Goal: Information Seeking & Learning: Learn about a topic

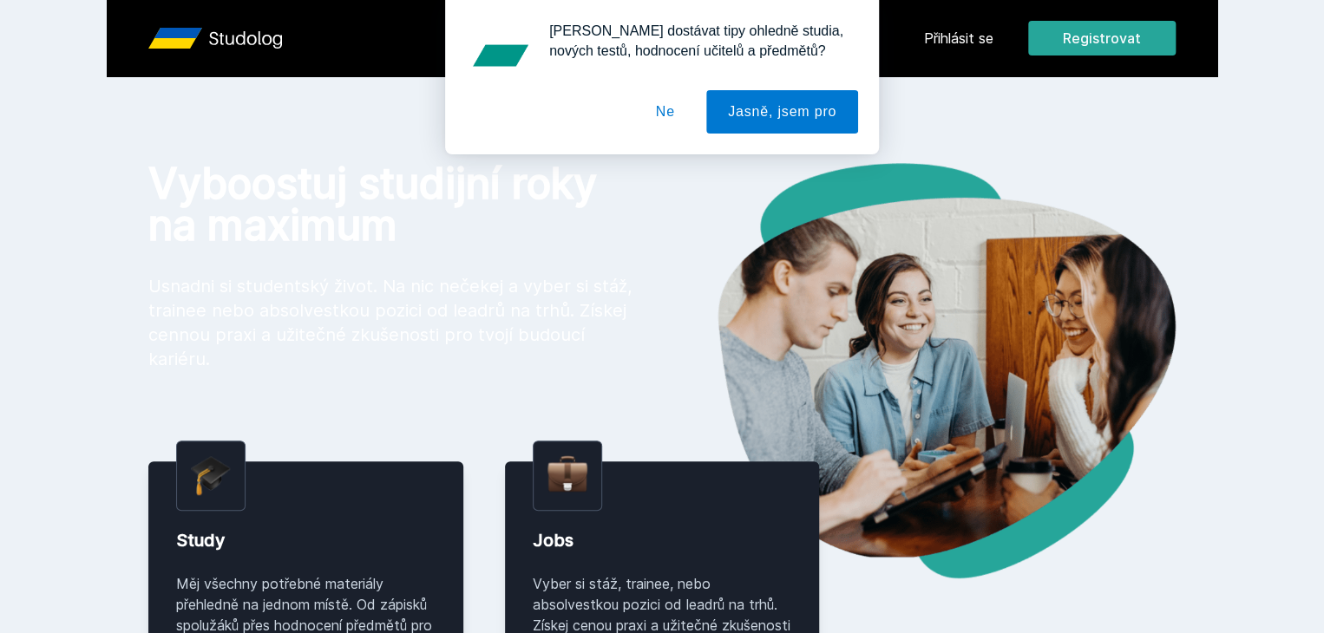
scroll to position [12, 0]
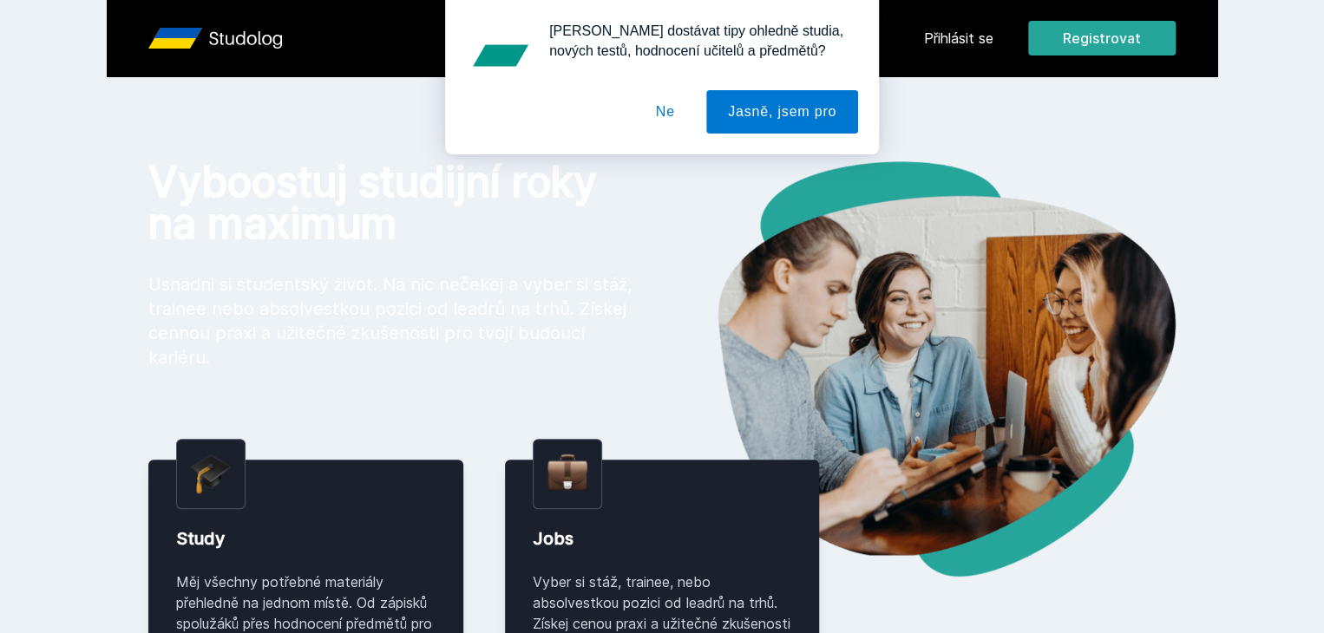
click at [673, 115] on button "Ne" at bounding box center [665, 111] width 62 height 43
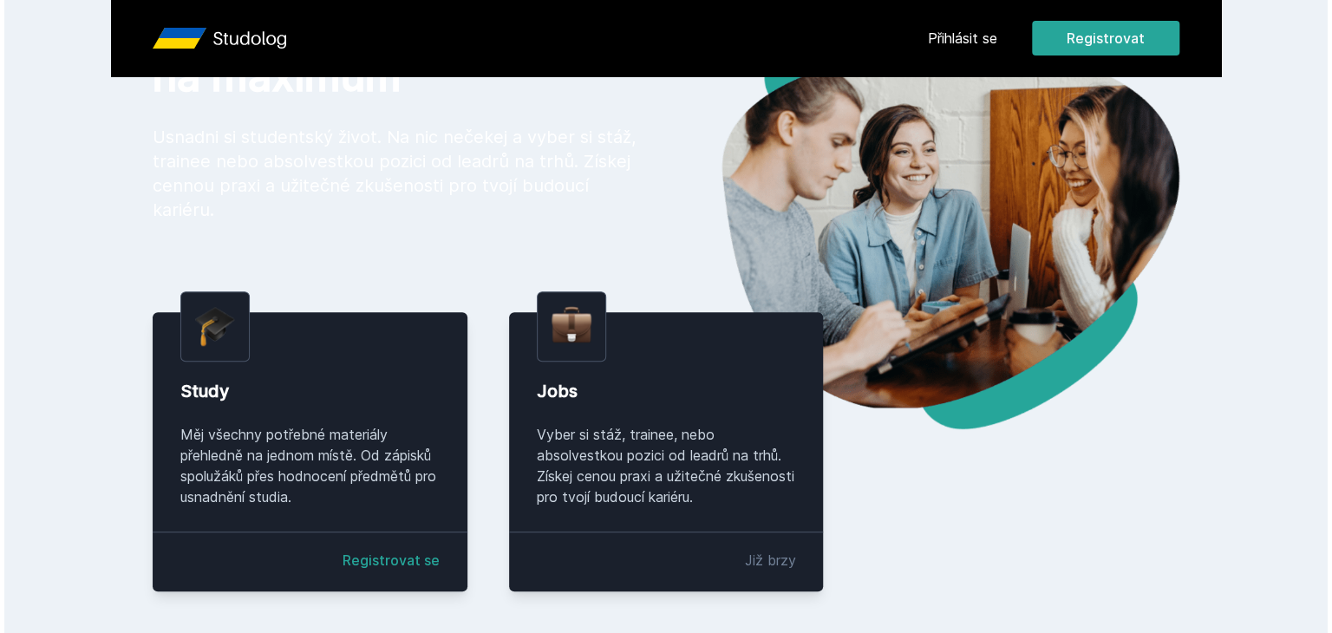
scroll to position [0, 0]
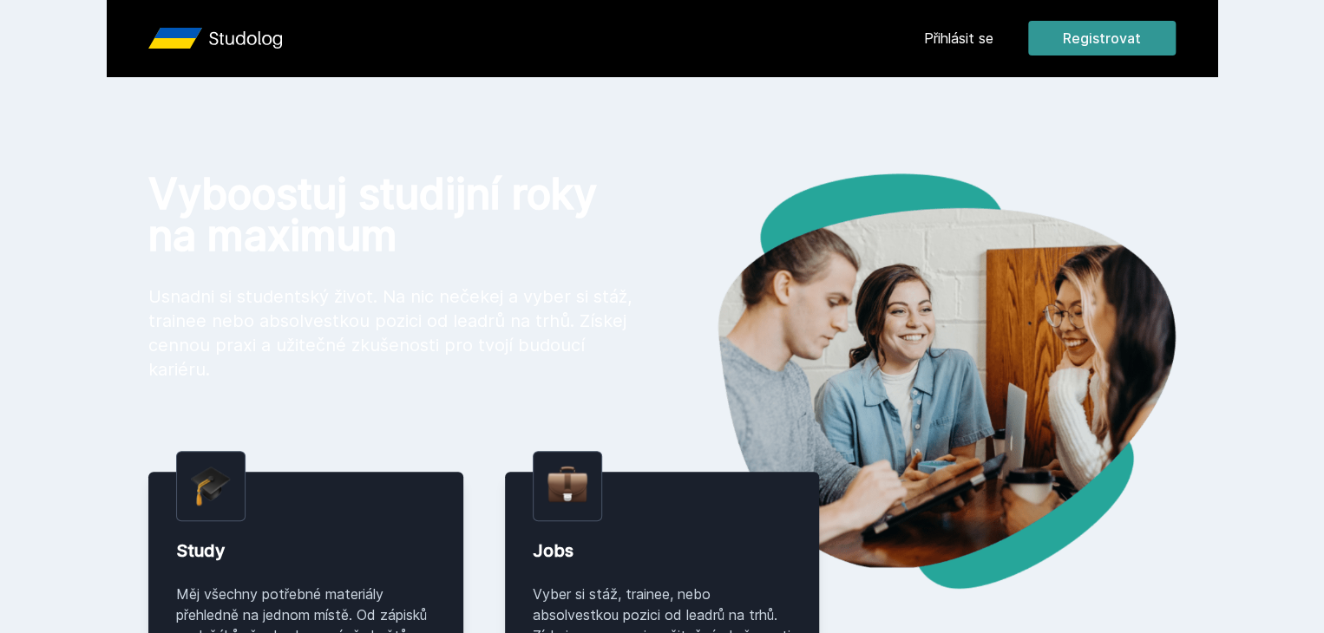
click at [1175, 38] on button "Registrovat" at bounding box center [1101, 38] width 147 height 35
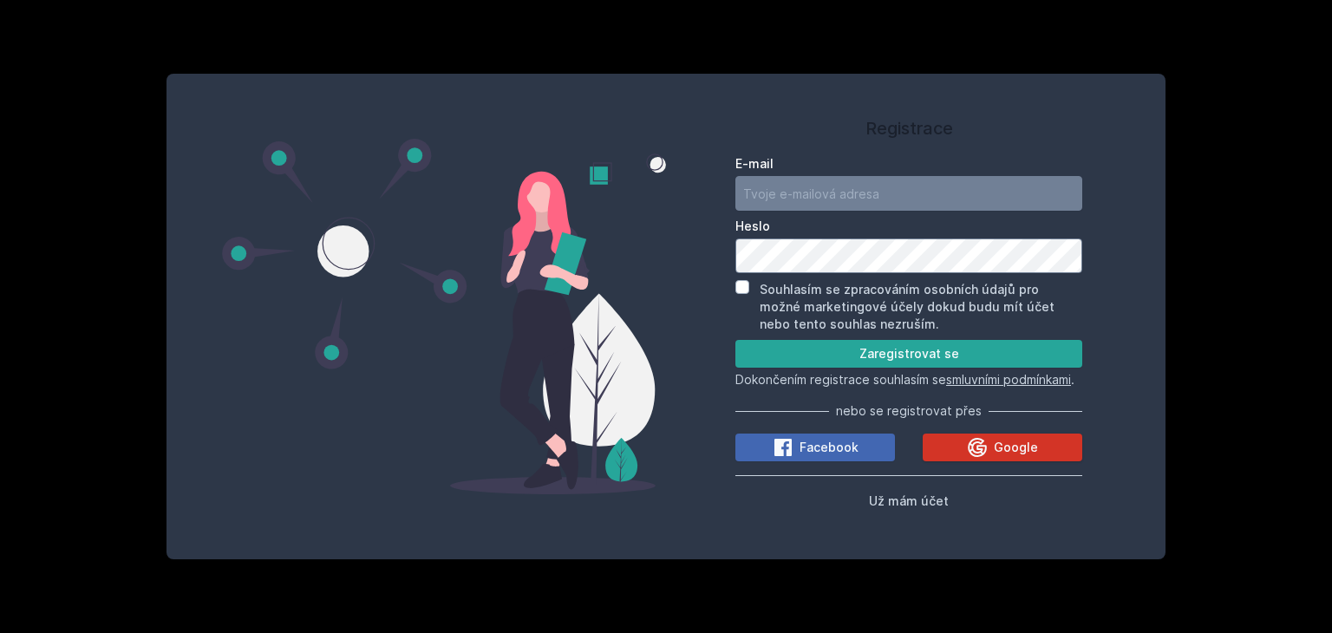
click at [997, 453] on span "Google" at bounding box center [1016, 447] width 44 height 17
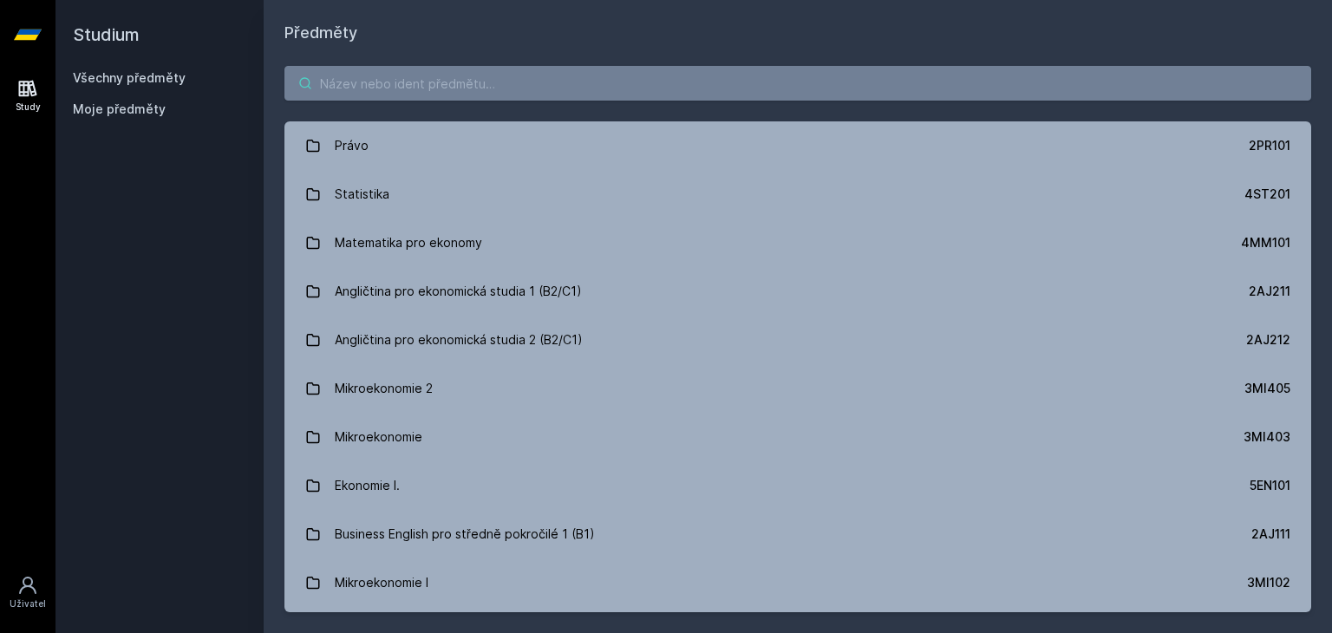
click at [538, 88] on input "search" at bounding box center [798, 83] width 1027 height 35
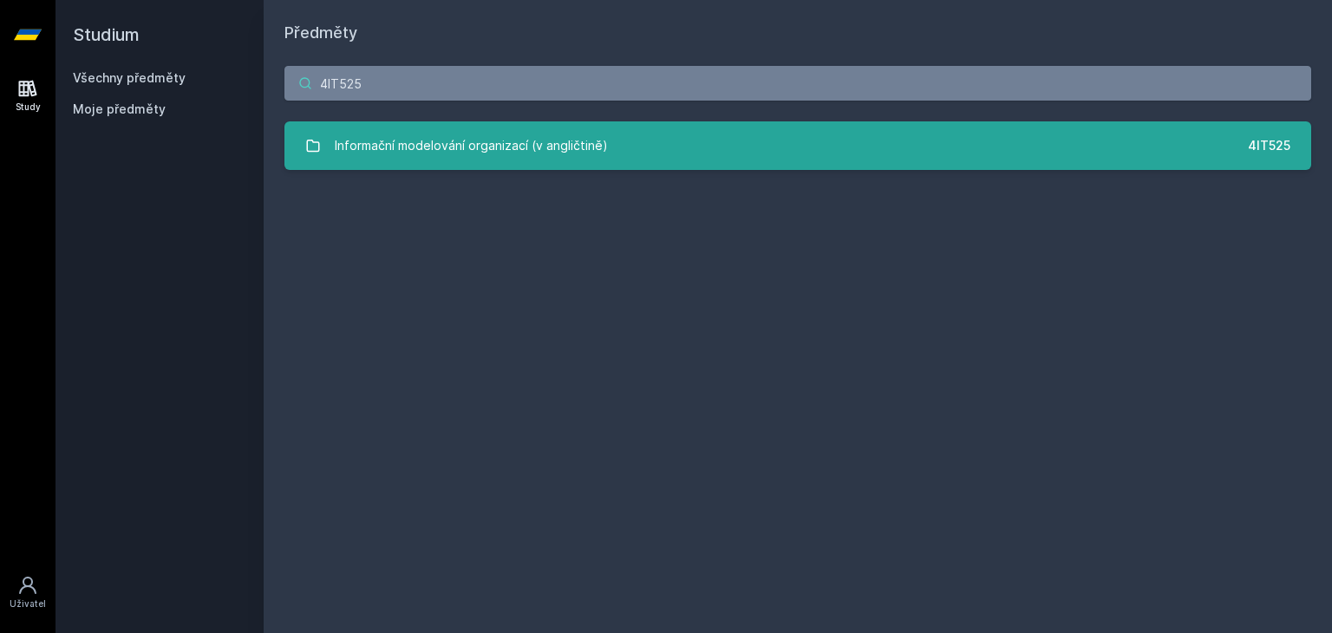
type input "4IT525"
click at [589, 141] on div "Informační modelování organizací (v angličtině)" at bounding box center [471, 145] width 273 height 35
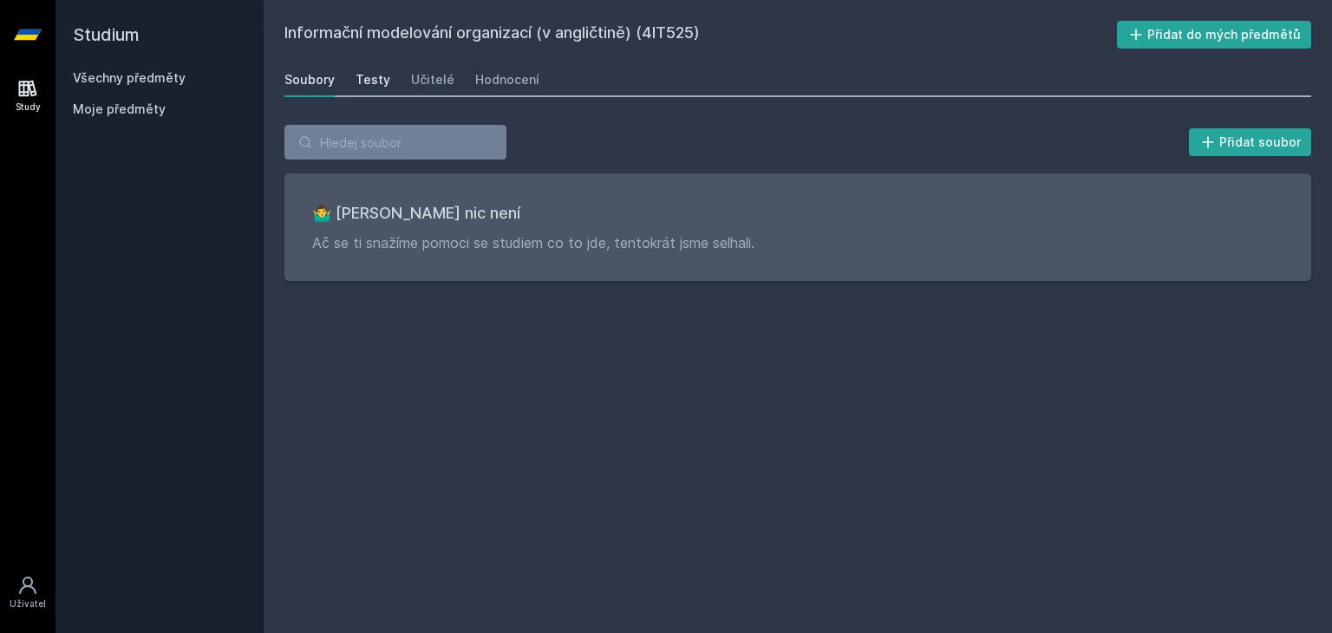
click at [366, 79] on div "Testy" at bounding box center [373, 79] width 35 height 17
click at [446, 74] on div "Učitelé" at bounding box center [432, 79] width 43 height 17
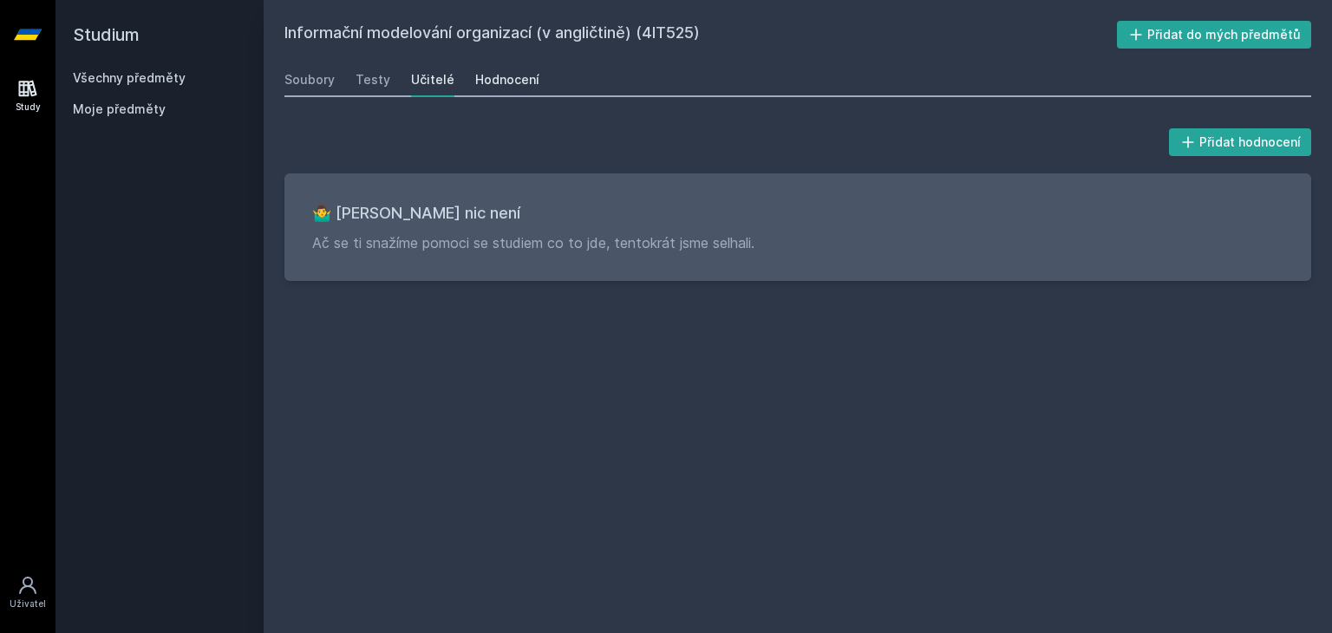
click at [500, 77] on div "Hodnocení" at bounding box center [507, 79] width 64 height 17
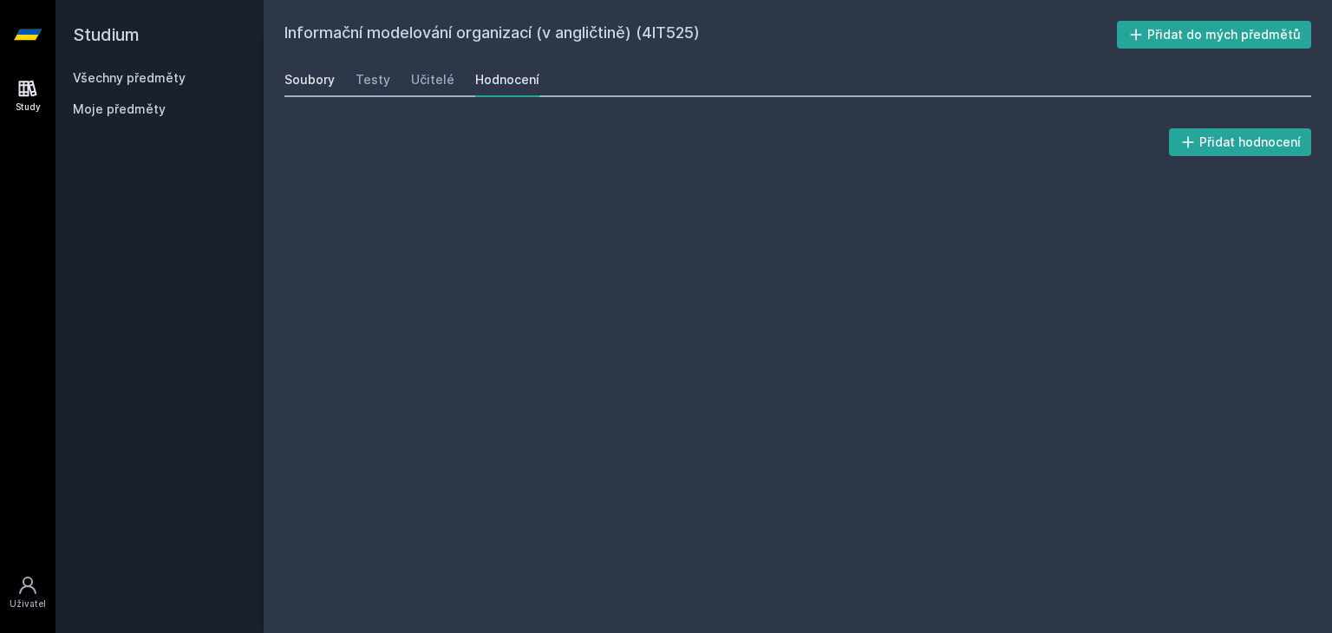
click at [311, 77] on div "Soubory" at bounding box center [310, 79] width 50 height 17
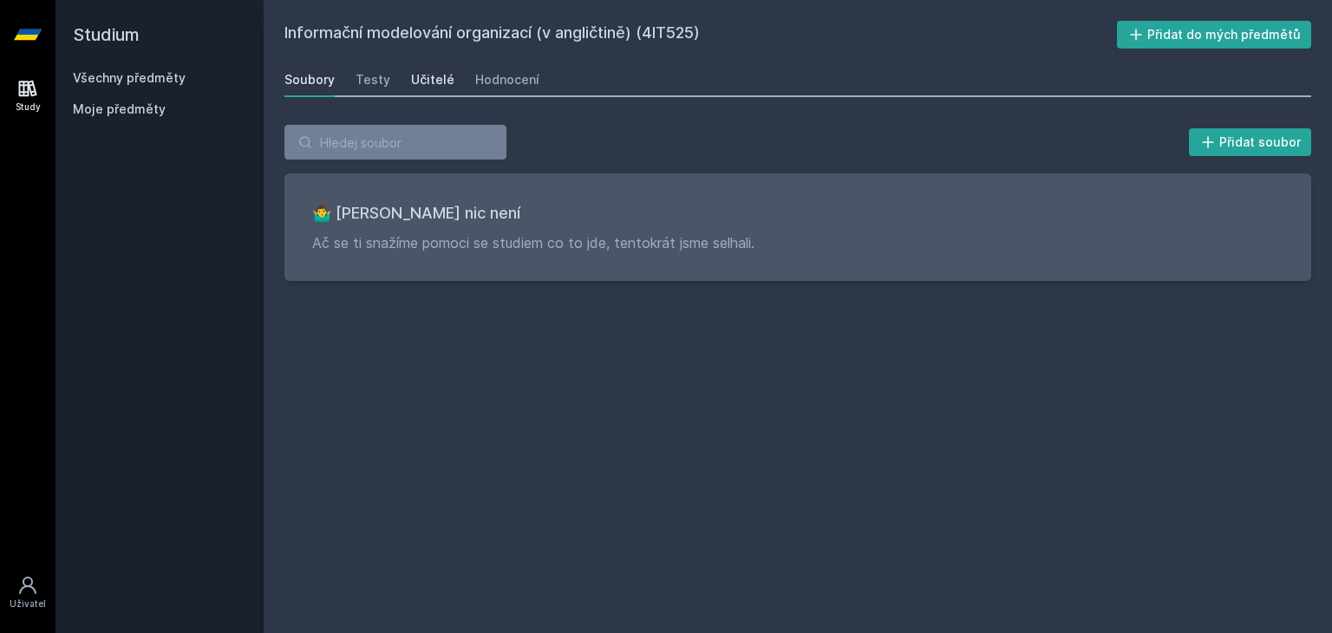
click at [425, 77] on div "Učitelé" at bounding box center [432, 79] width 43 height 17
click at [28, 92] on icon at bounding box center [28, 89] width 18 height 16
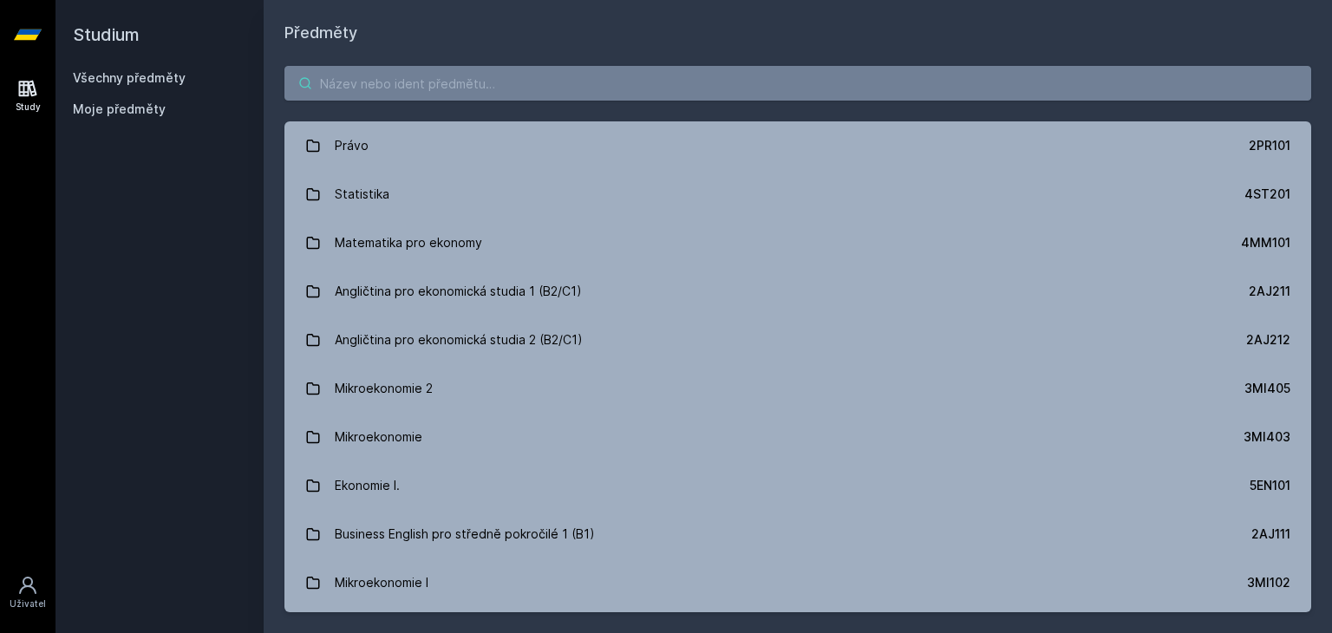
click at [426, 80] on input "search" at bounding box center [798, 83] width 1027 height 35
